Goal: Information Seeking & Learning: Learn about a topic

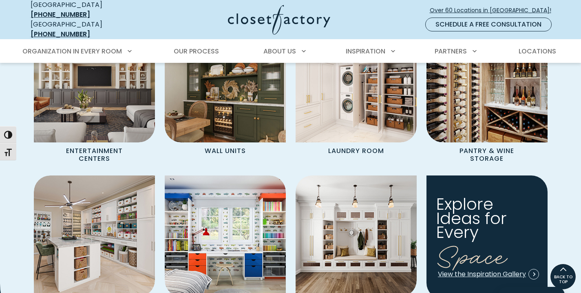
scroll to position [836, 0]
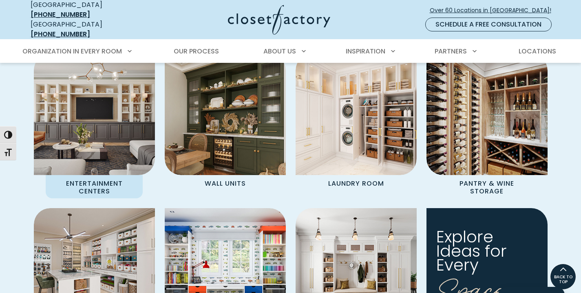
click at [135, 131] on img "Spaces Grid" at bounding box center [94, 114] width 133 height 133
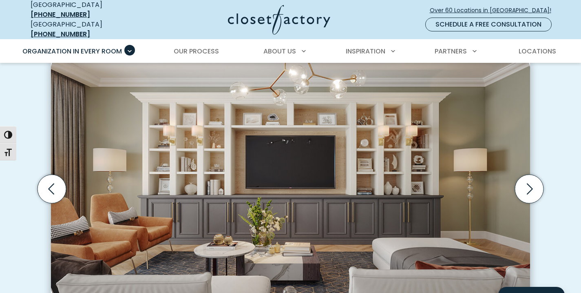
scroll to position [285, 0]
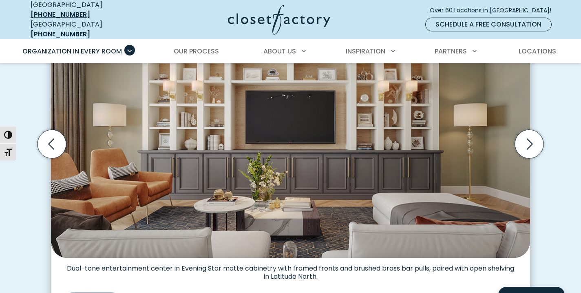
click at [187, 119] on img "Thumbnail Gallery" at bounding box center [290, 133] width 479 height 250
click at [176, 107] on img "Thumbnail Gallery" at bounding box center [290, 133] width 479 height 250
click at [291, 133] on img "Thumbnail Gallery" at bounding box center [290, 133] width 479 height 250
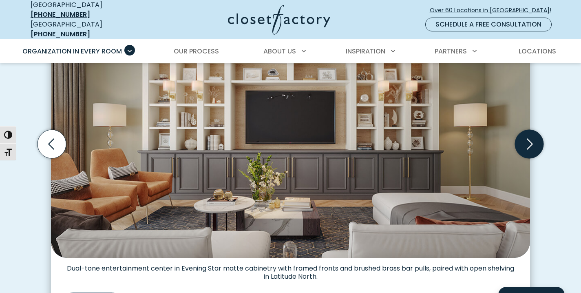
click at [532, 134] on icon "Next slide" at bounding box center [529, 144] width 29 height 29
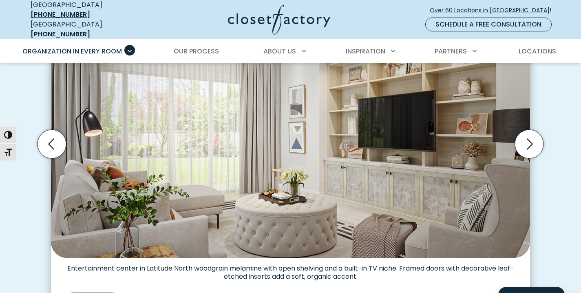
click at [416, 121] on img "Thumbnail Gallery" at bounding box center [290, 133] width 479 height 250
click at [536, 138] on icon "Next slide" at bounding box center [529, 144] width 29 height 29
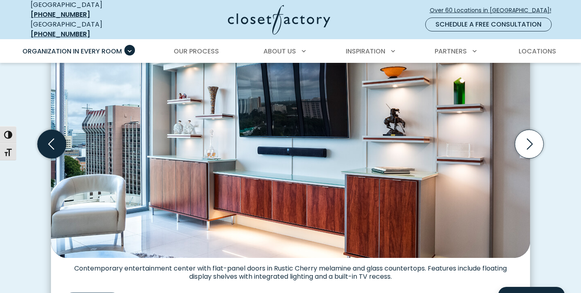
click at [51, 139] on icon "Previous slide" at bounding box center [52, 144] width 29 height 29
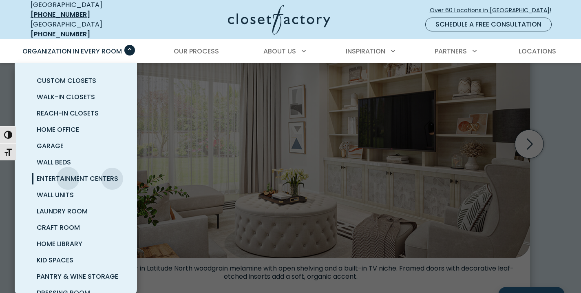
click at [68, 174] on span "Entertainment Centers" at bounding box center [78, 178] width 82 height 9
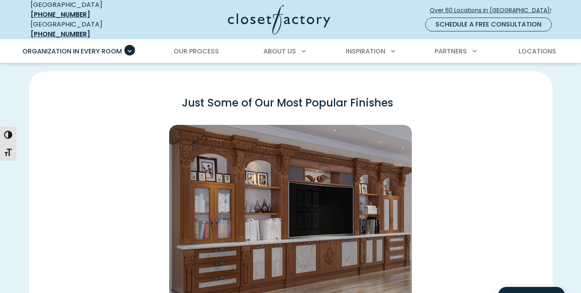
scroll to position [1124, 0]
